Goal: Book appointment/travel/reservation

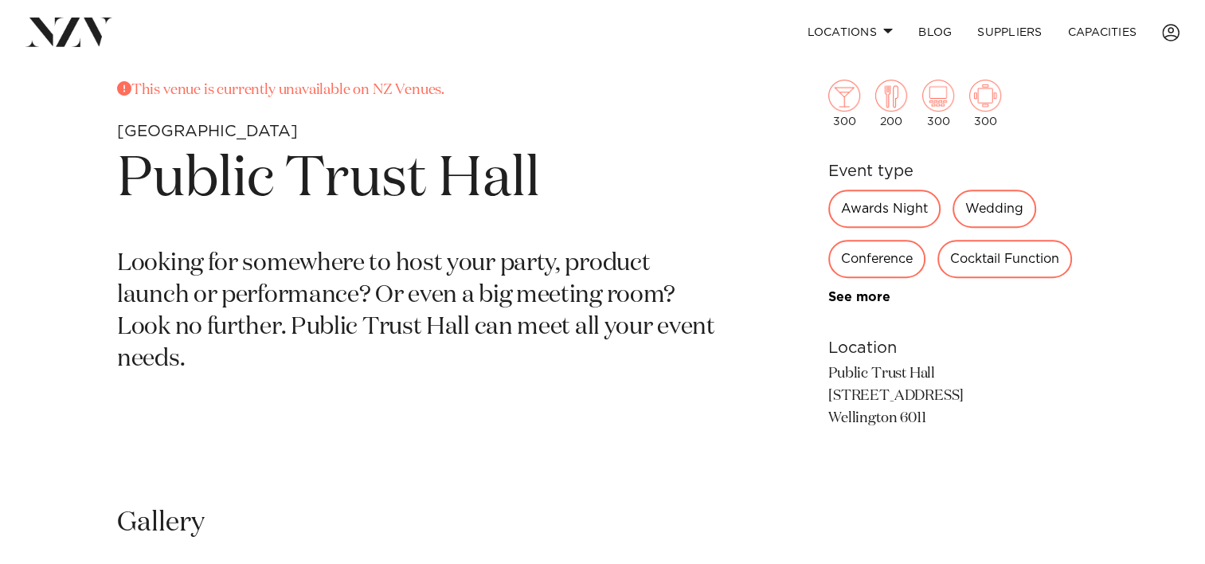
scroll to position [614, 0]
click at [272, 286] on p "Looking for somewhere to host your party, product launch or performance? Or eve…" at bounding box center [416, 311] width 598 height 127
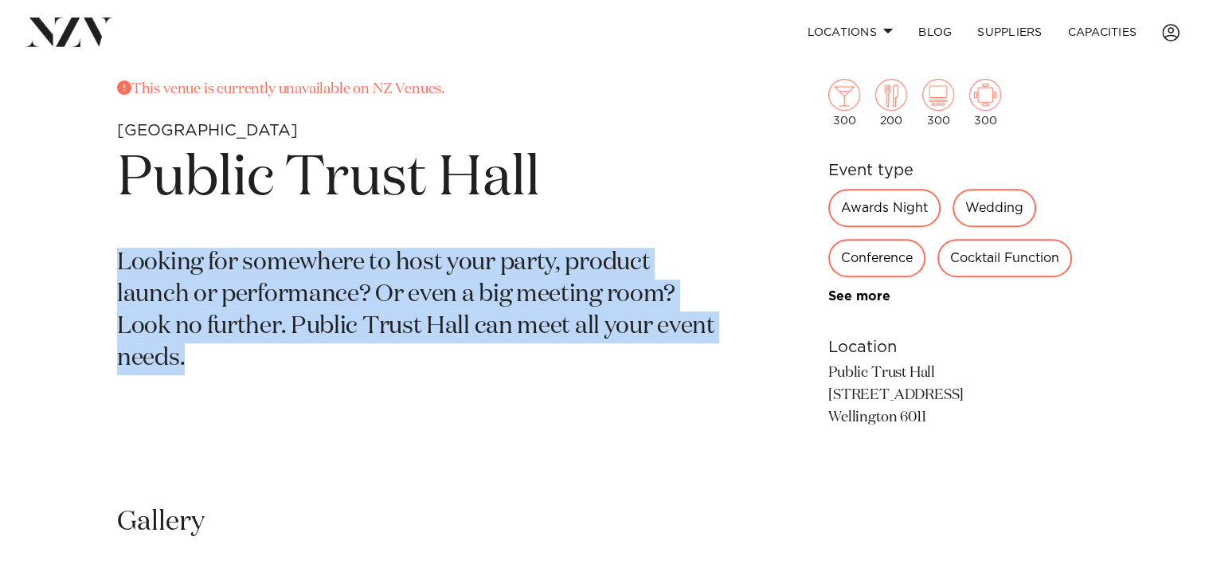
drag, startPoint x: 272, startPoint y: 286, endPoint x: 310, endPoint y: 362, distance: 84.8
click at [310, 362] on p "Looking for somewhere to host your party, product launch or performance? Or eve…" at bounding box center [416, 311] width 598 height 127
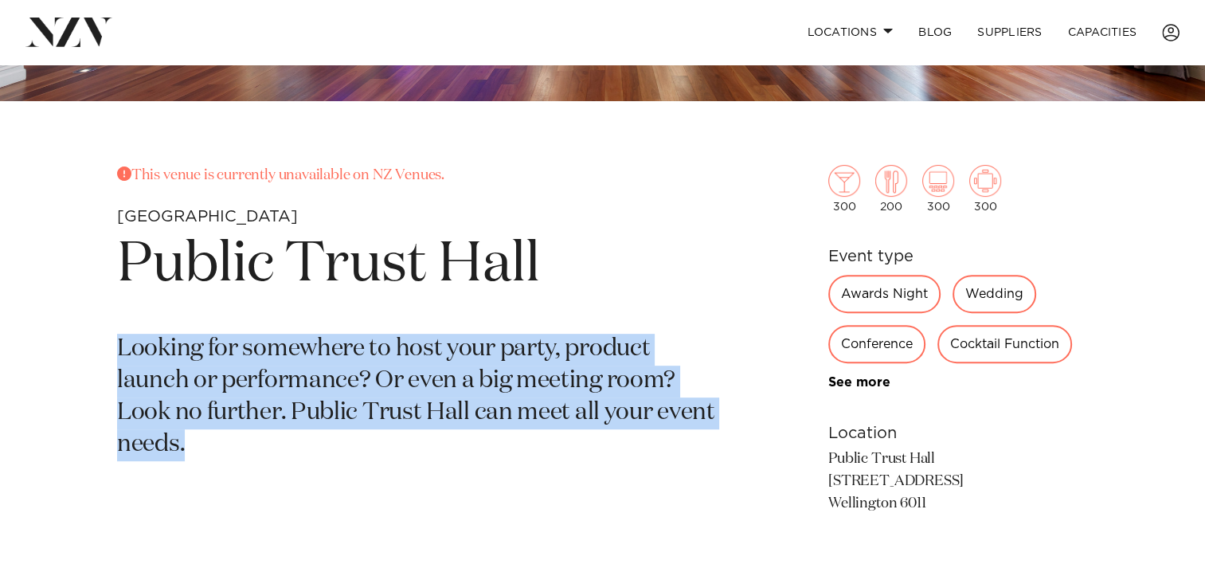
scroll to position [561, 0]
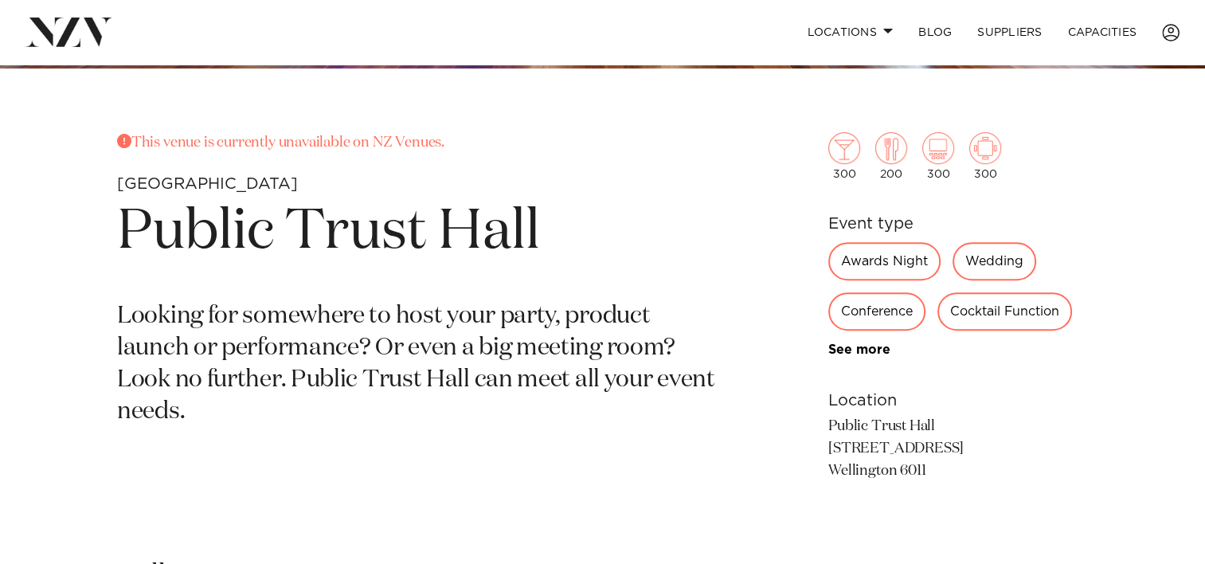
click at [448, 225] on h1 "Public Trust Hall" at bounding box center [416, 232] width 598 height 73
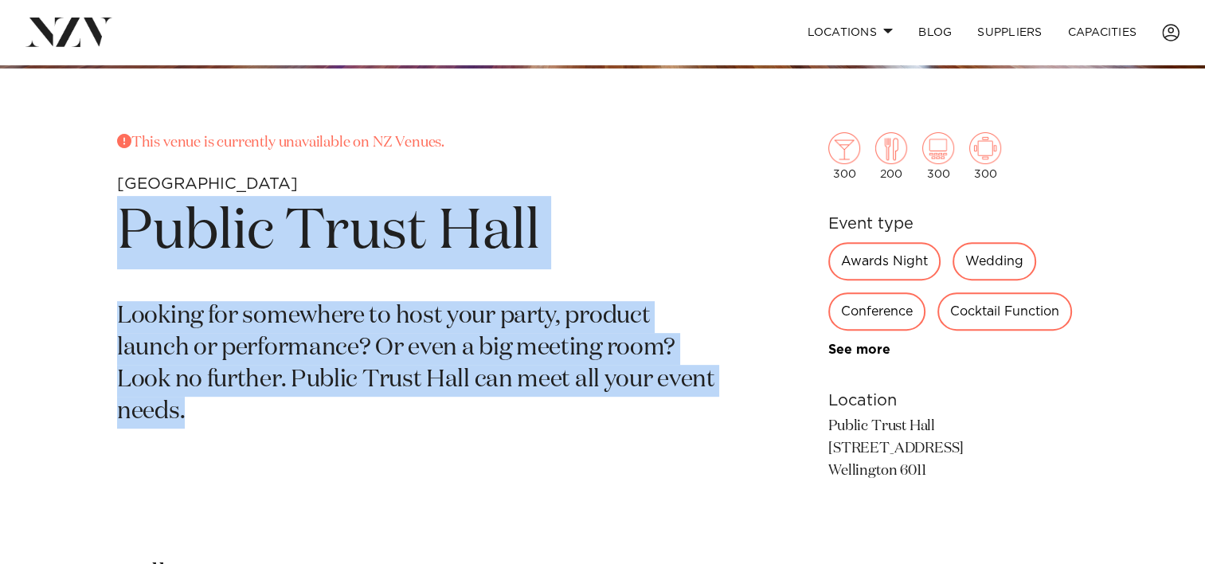
drag, startPoint x: 448, startPoint y: 225, endPoint x: 471, endPoint y: 379, distance: 156.1
click at [471, 379] on section "This venue is currently unavailable on NZ Venues. Wellington Public Trust Hall …" at bounding box center [416, 332] width 598 height 401
click at [471, 379] on p "Looking for somewhere to host your party, product launch or performance? Or eve…" at bounding box center [416, 364] width 598 height 127
drag, startPoint x: 471, startPoint y: 379, endPoint x: 453, endPoint y: 232, distance: 148.4
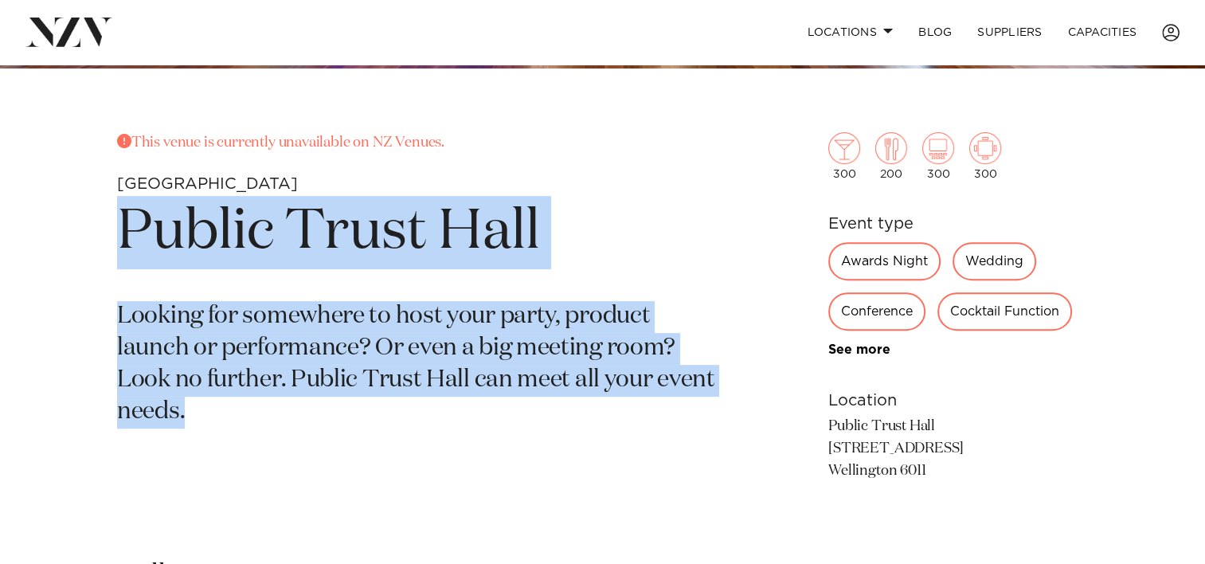
click at [453, 232] on section "This venue is currently unavailable on NZ Venues. Wellington Public Trust Hall …" at bounding box center [416, 332] width 598 height 401
click at [453, 232] on h1 "Public Trust Hall" at bounding box center [416, 232] width 598 height 73
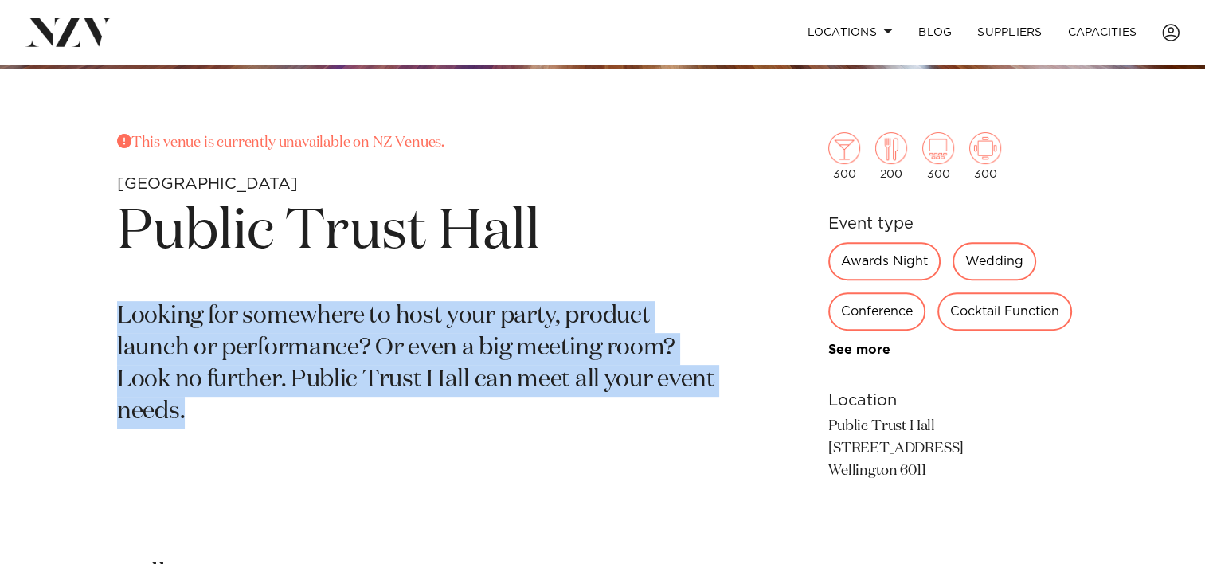
drag, startPoint x: 453, startPoint y: 232, endPoint x: 436, endPoint y: 417, distance: 185.6
click at [436, 417] on section "This venue is currently unavailable on NZ Venues. Wellington Public Trust Hall …" at bounding box center [416, 332] width 598 height 401
click at [436, 417] on p "Looking for somewhere to host your party, product launch or performance? Or eve…" at bounding box center [416, 364] width 598 height 127
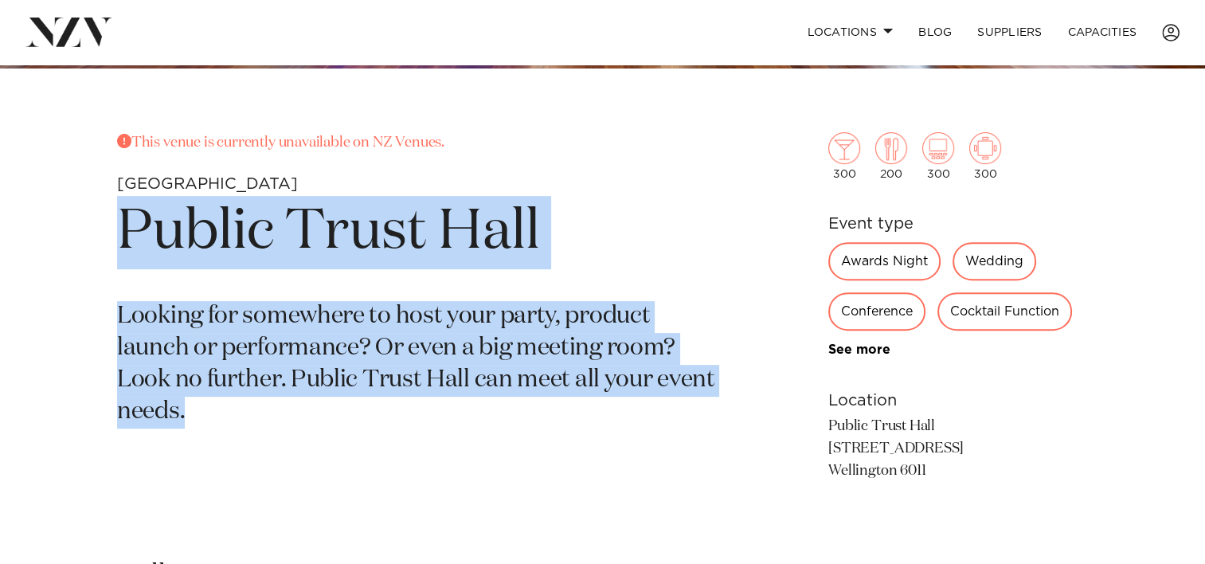
drag, startPoint x: 436, startPoint y: 417, endPoint x: 401, endPoint y: 247, distance: 173.1
click at [401, 247] on section "This venue is currently unavailable on NZ Venues. Wellington Public Trust Hall …" at bounding box center [416, 332] width 598 height 401
click at [401, 247] on h1 "Public Trust Hall" at bounding box center [416, 232] width 598 height 73
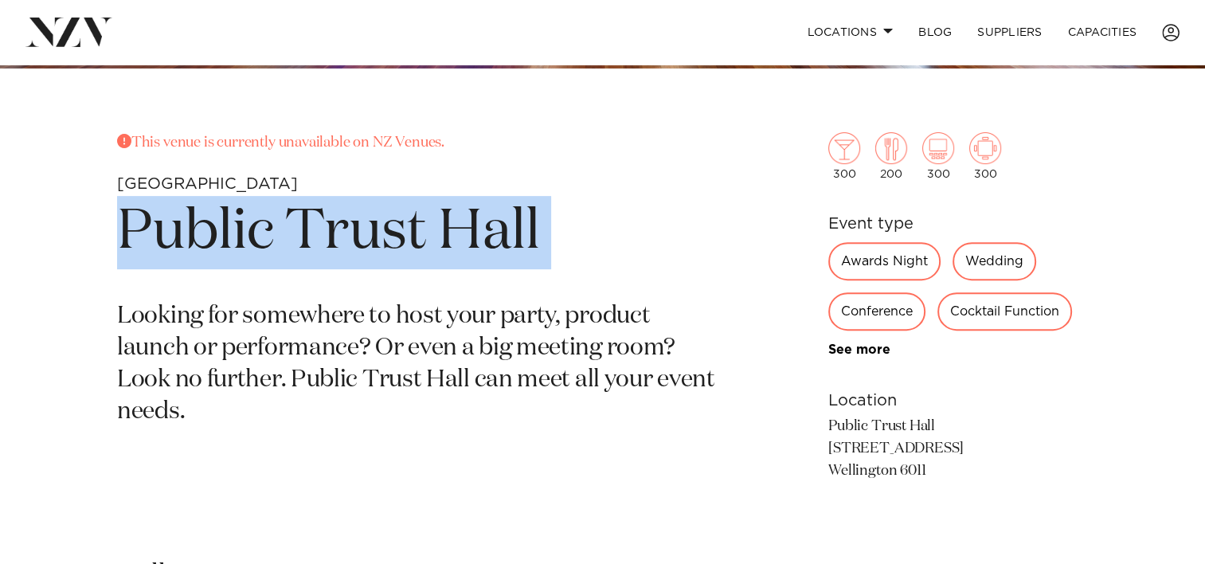
click at [401, 247] on h1 "Public Trust Hall" at bounding box center [416, 232] width 598 height 73
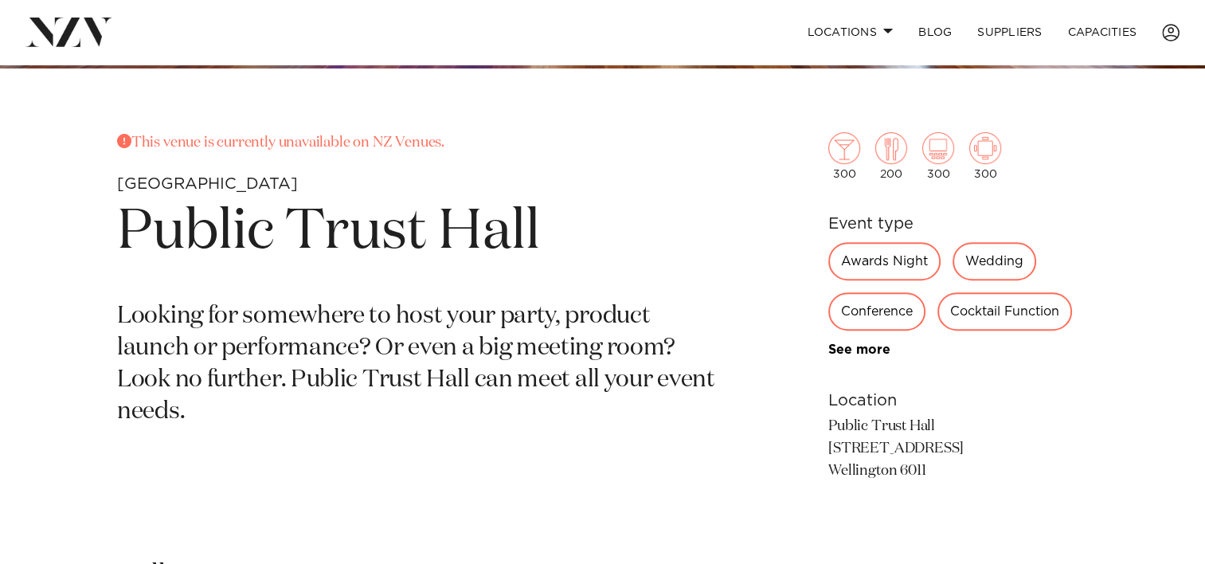
drag, startPoint x: 401, startPoint y: 247, endPoint x: 426, endPoint y: 371, distance: 126.7
click at [426, 371] on p "Looking for somewhere to host your party, product launch or performance? Or eve…" at bounding box center [416, 364] width 598 height 127
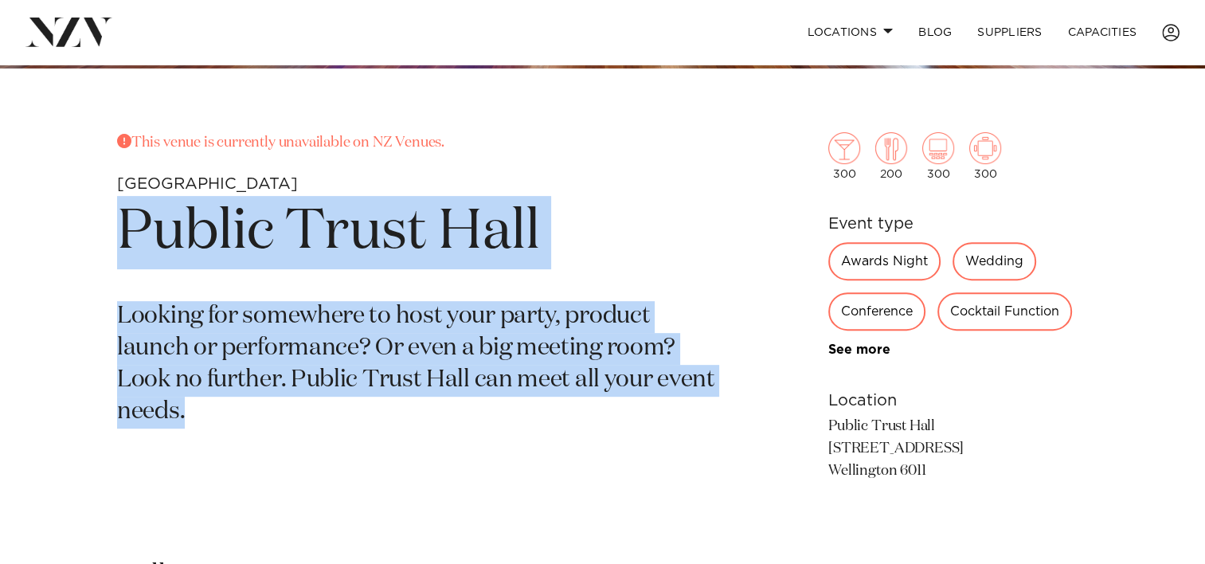
drag, startPoint x: 562, startPoint y: 160, endPoint x: 587, endPoint y: 439, distance: 279.9
click at [587, 439] on section "This venue is currently unavailable on NZ Venues. Wellington Public Trust Hall …" at bounding box center [416, 332] width 598 height 401
drag, startPoint x: 587, startPoint y: 439, endPoint x: 570, endPoint y: 210, distance: 229.2
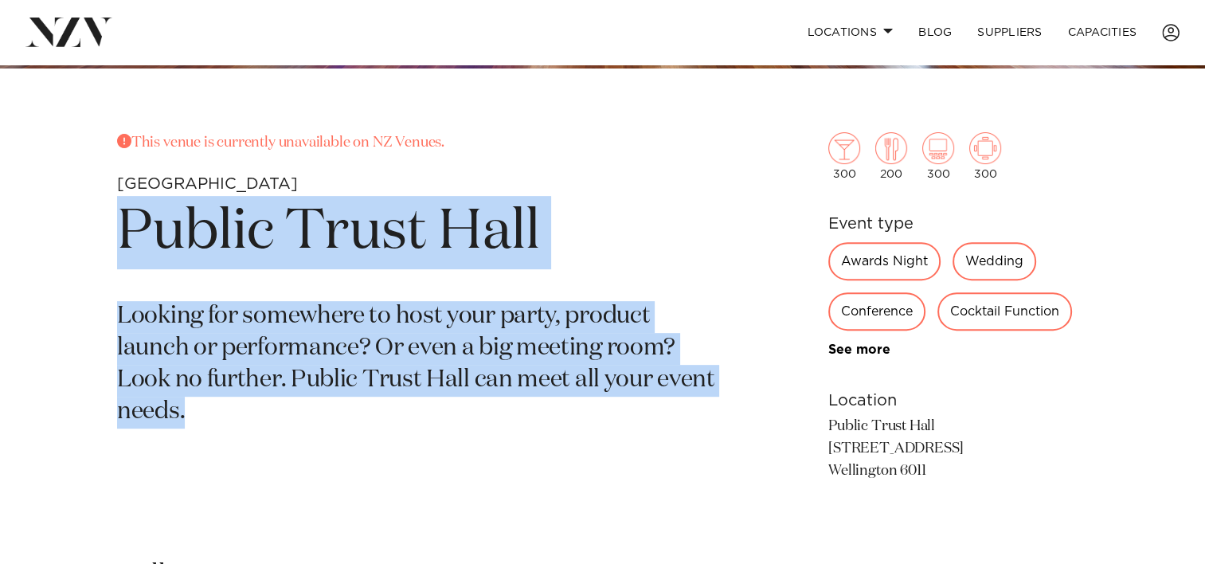
click at [570, 210] on section "This venue is currently unavailable on NZ Venues. Wellington Public Trust Hall …" at bounding box center [416, 332] width 598 height 401
click at [570, 210] on h1 "Public Trust Hall" at bounding box center [416, 232] width 598 height 73
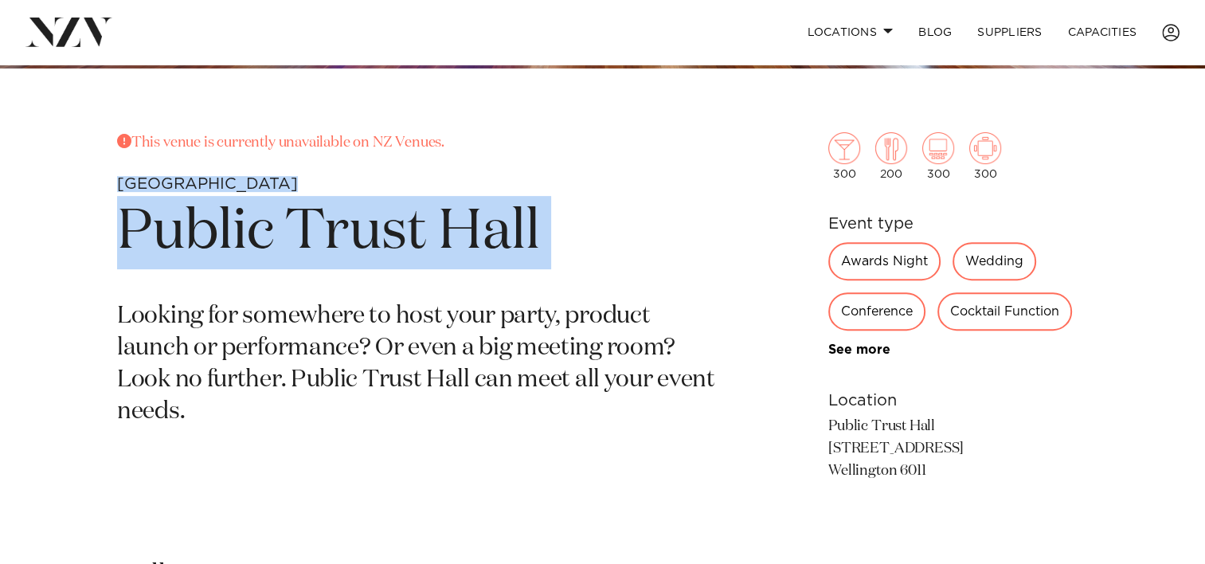
drag, startPoint x: 570, startPoint y: 210, endPoint x: 538, endPoint y: 163, distance: 57.2
click at [538, 163] on section "This venue is currently unavailable on NZ Venues. Wellington Public Trust Hall …" at bounding box center [416, 332] width 598 height 401
click at [567, 261] on h1 "Public Trust Hall" at bounding box center [416, 232] width 598 height 73
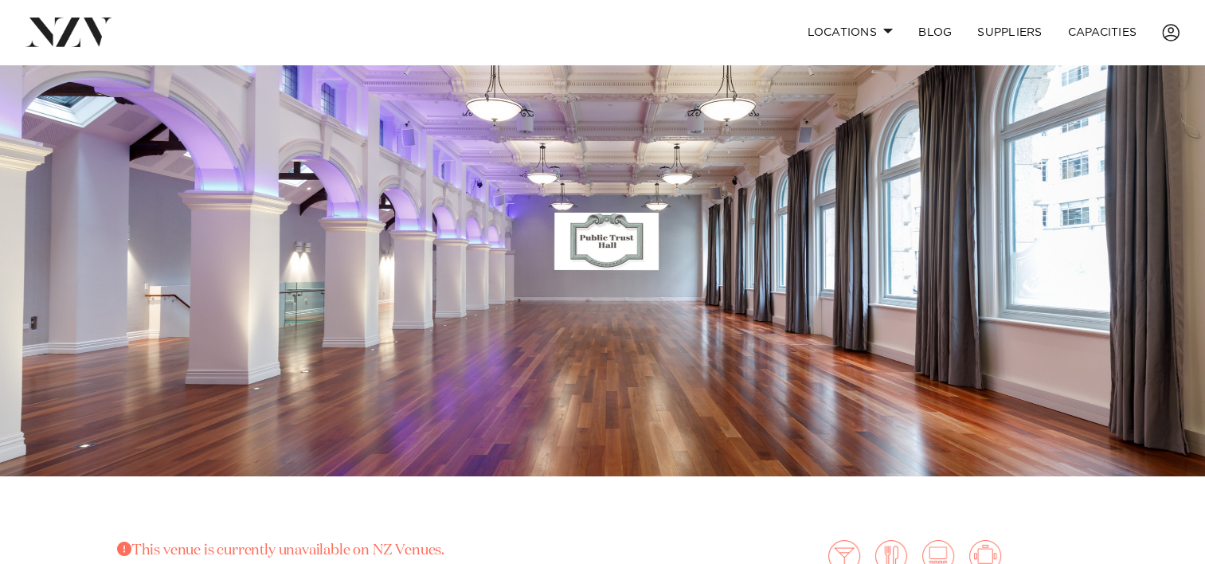
scroll to position [0, 0]
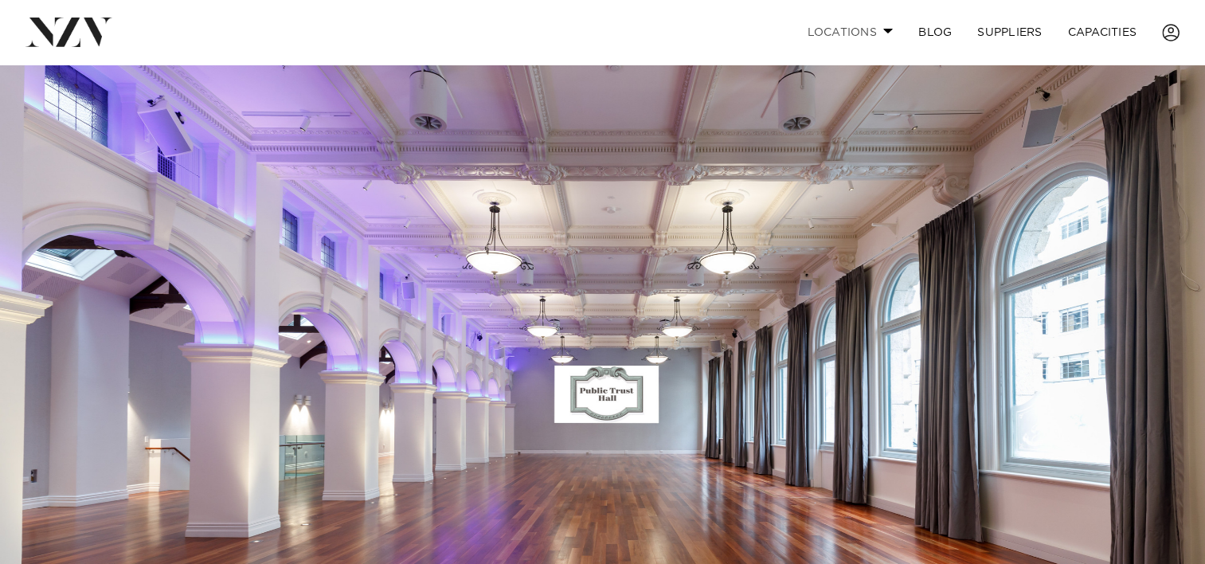
click at [886, 37] on link "Locations" at bounding box center [850, 32] width 112 height 34
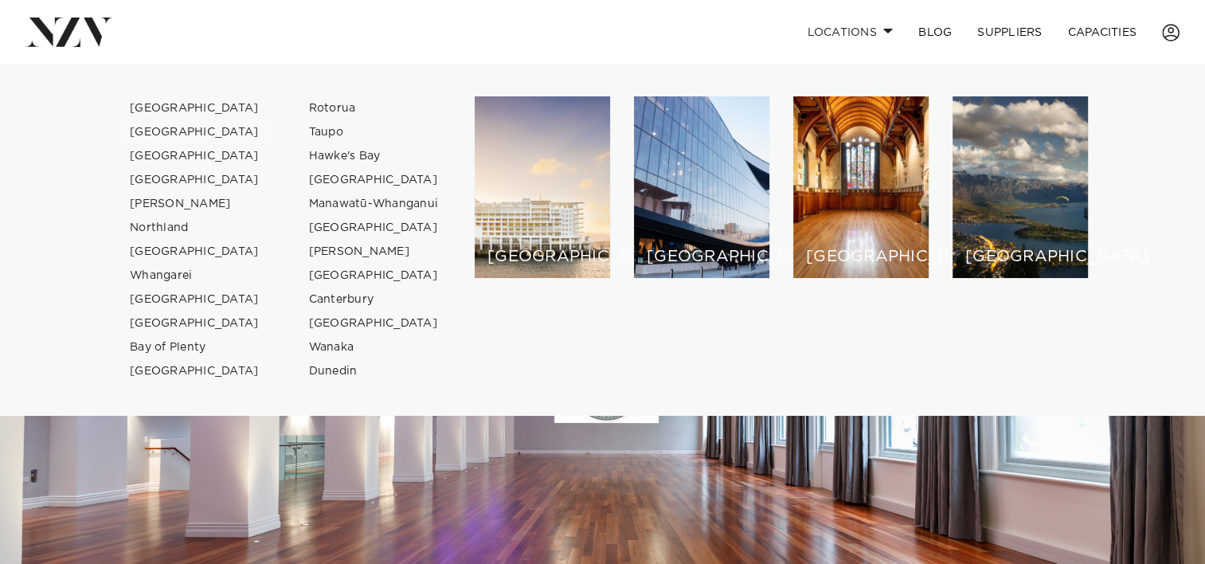
click at [153, 134] on link "[GEOGRAPHIC_DATA]" at bounding box center [194, 132] width 155 height 24
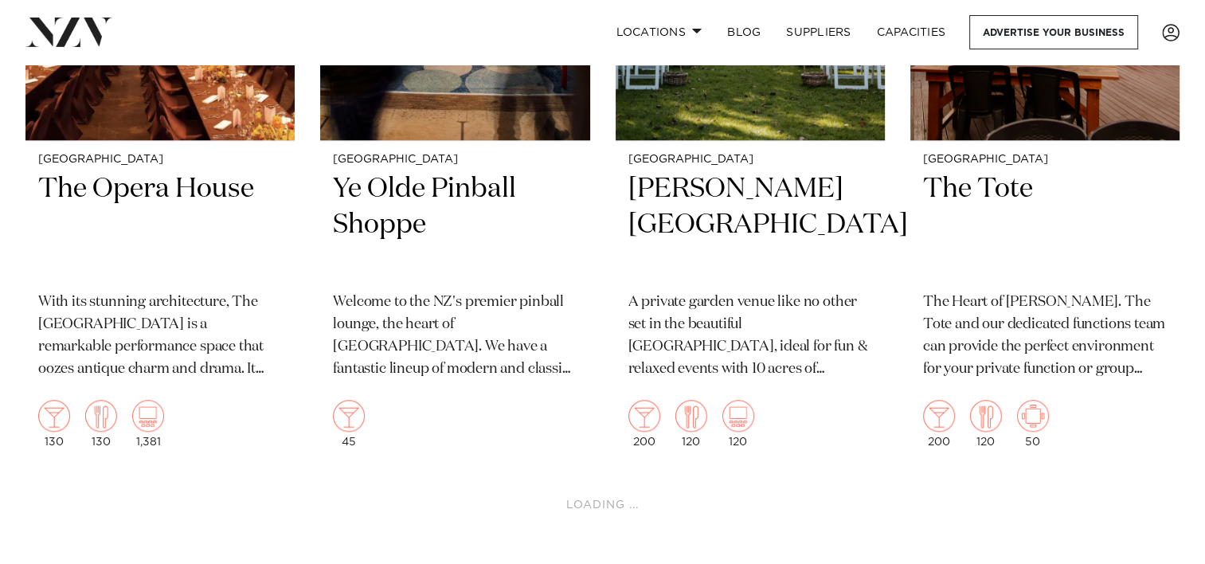
scroll to position [7268, 0]
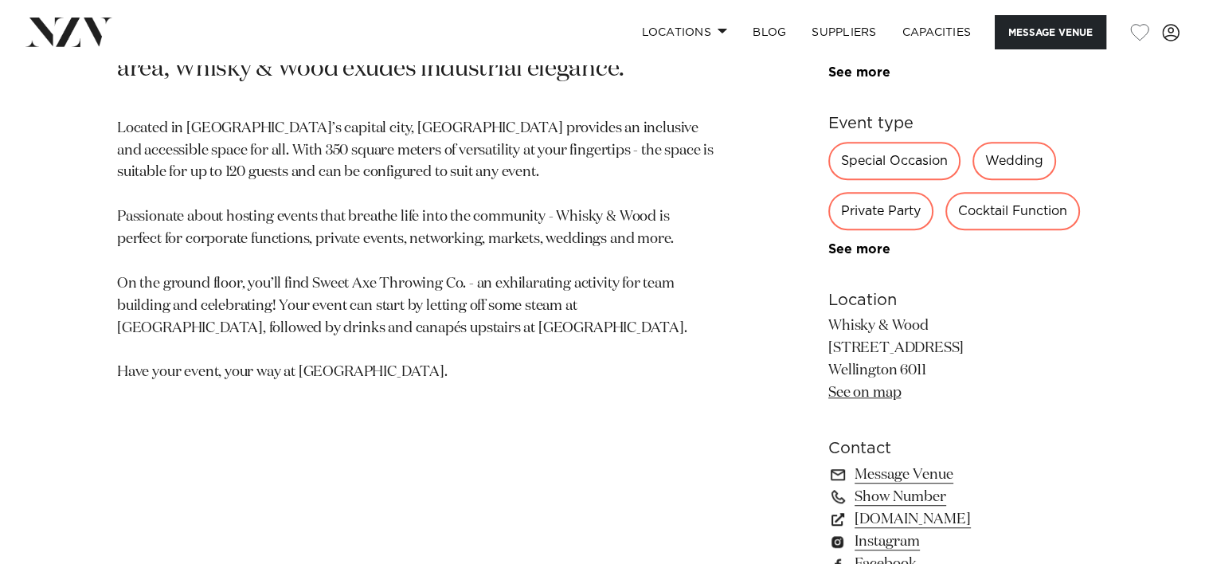
scroll to position [870, 0]
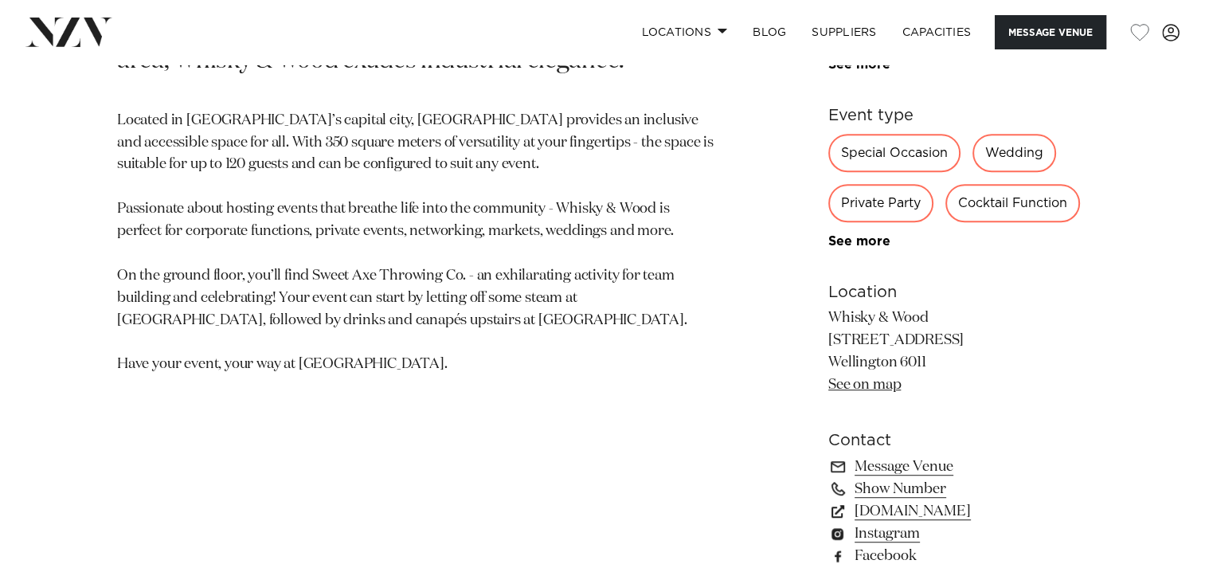
click at [879, 311] on p "Whisky & Wood 60 Cambridge Terrace Wellington 6011 See on map" at bounding box center [958, 351] width 260 height 89
copy p "Whisky & Wood"
